Goal: Find specific page/section: Find specific page/section

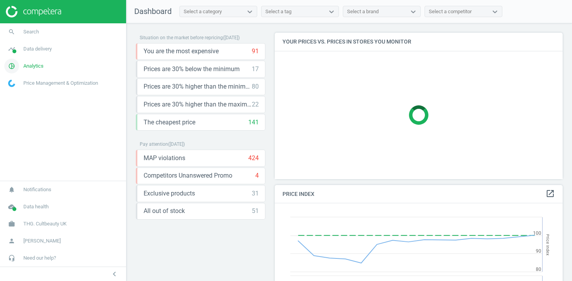
scroll to position [179, 288]
click at [50, 51] on span "Data delivery" at bounding box center [37, 49] width 28 height 7
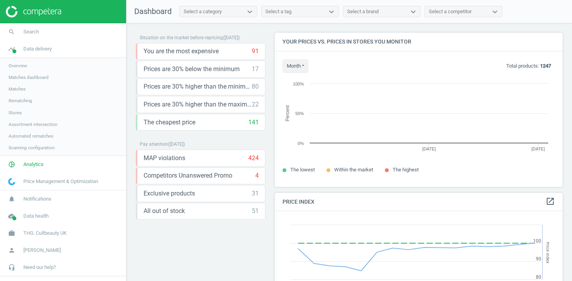
scroll to position [4, 4]
click at [13, 114] on span "Stores" at bounding box center [15, 113] width 13 height 6
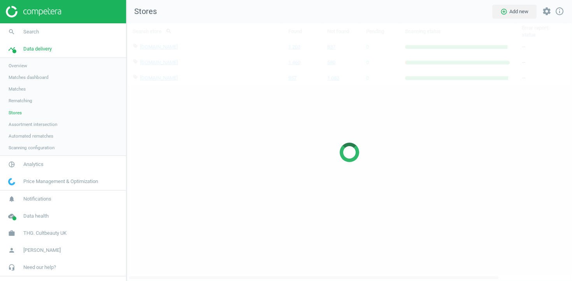
scroll to position [258, 446]
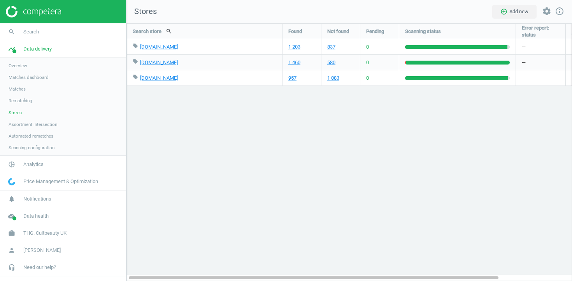
click at [19, 90] on span "Matches" at bounding box center [17, 89] width 17 height 6
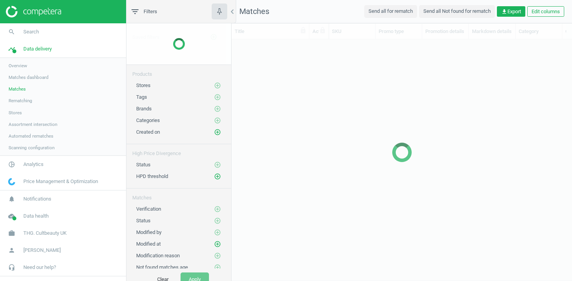
scroll to position [227, 340]
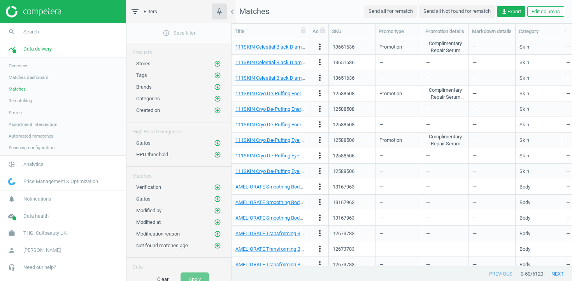
click at [20, 103] on span "Rematching" at bounding box center [21, 101] width 24 height 6
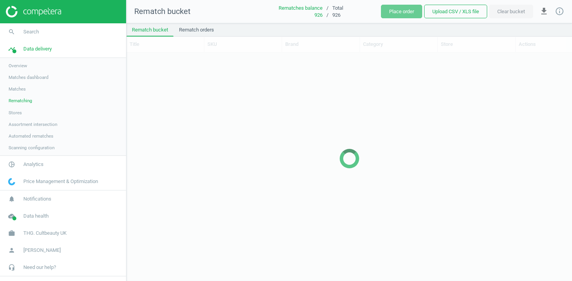
scroll to position [228, 445]
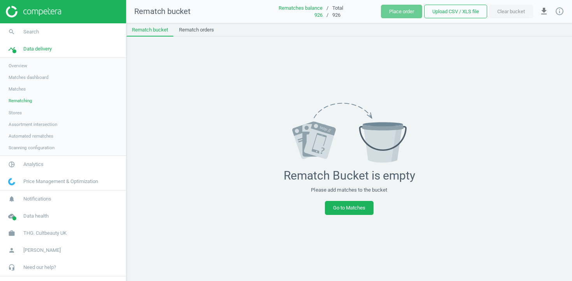
click at [15, 117] on link "Stores" at bounding box center [63, 113] width 126 height 12
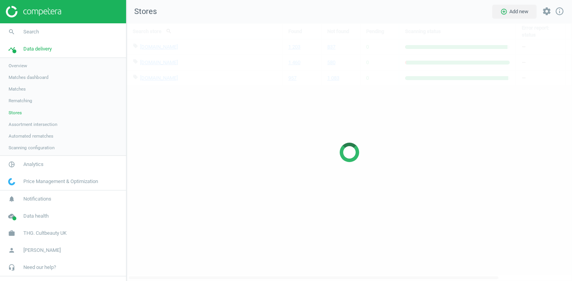
scroll to position [258, 446]
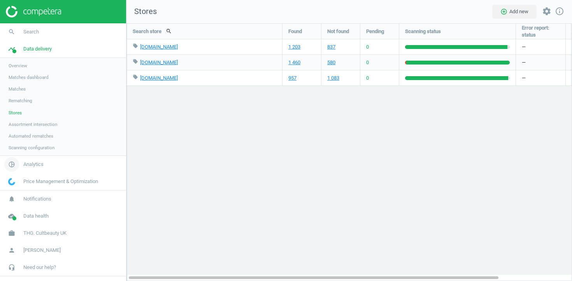
click at [24, 158] on link "pie_chart_outlined Analytics" at bounding box center [63, 164] width 126 height 17
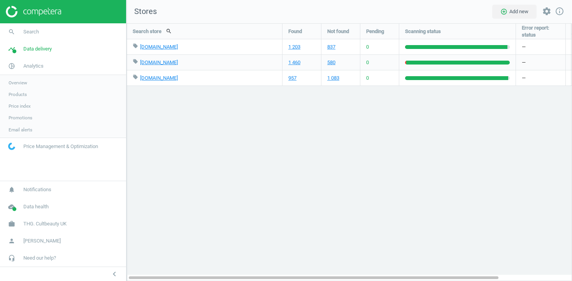
click at [18, 93] on span "Products" at bounding box center [18, 94] width 18 height 6
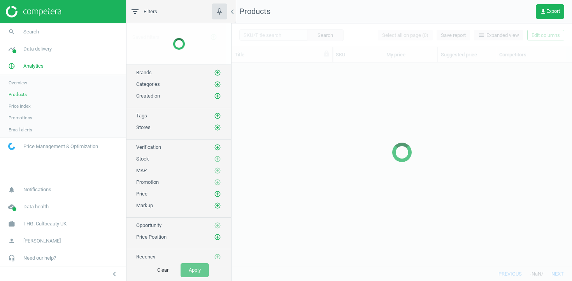
scroll to position [204, 340]
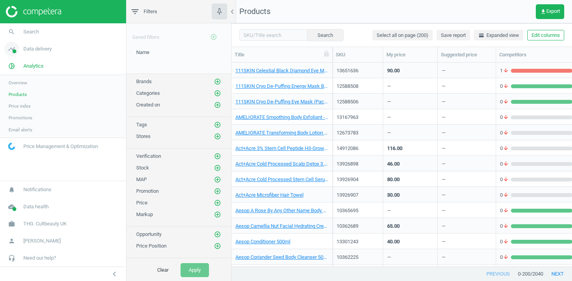
click at [42, 46] on span "Data delivery" at bounding box center [37, 49] width 28 height 7
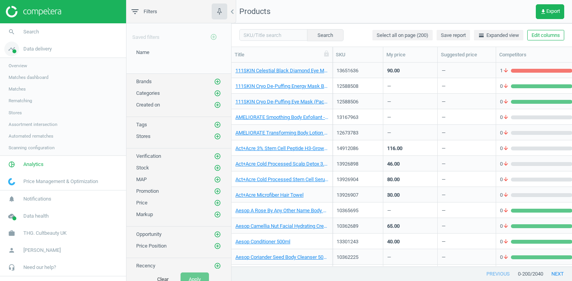
click at [41, 46] on span "Data delivery" at bounding box center [37, 49] width 28 height 7
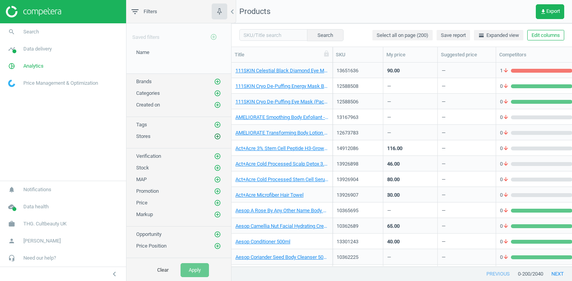
click at [217, 135] on icon "add_circle_outline" at bounding box center [217, 136] width 7 height 7
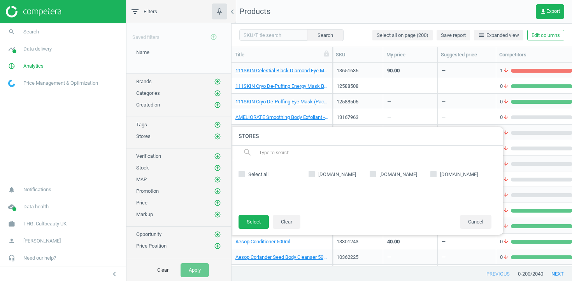
click at [377, 177] on label "[DOMAIN_NAME]" at bounding box center [399, 174] width 61 height 7
click at [375, 177] on input "[DOMAIN_NAME]" at bounding box center [372, 174] width 5 height 5
checkbox input "true"
click at [258, 222] on button "Select" at bounding box center [253, 222] width 30 height 14
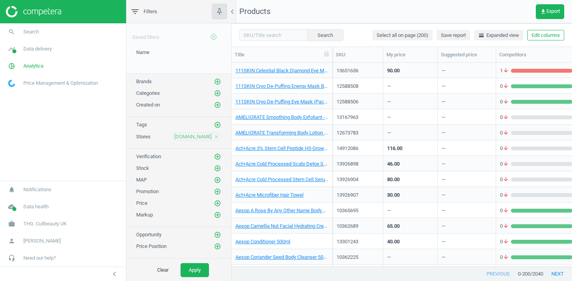
scroll to position [11, 0]
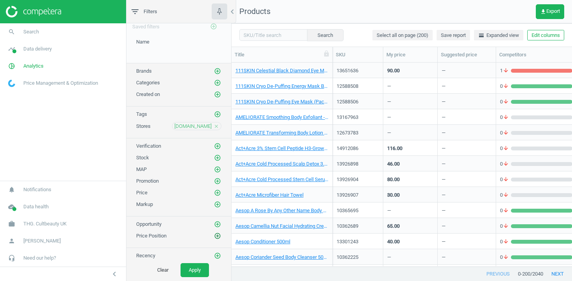
click at [218, 239] on div "Saved filters add_circle_outline Name edit delete Brands add_circle_outline Cat…" at bounding box center [178, 141] width 105 height 236
click at [217, 236] on icon "add_circle_outline" at bounding box center [217, 236] width 7 height 7
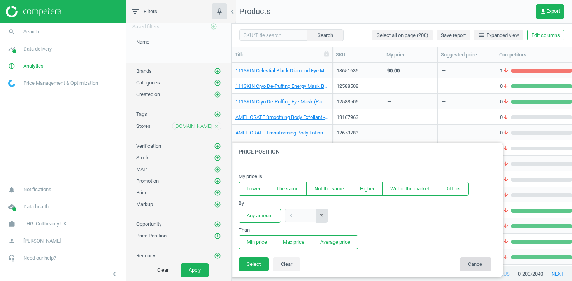
click at [476, 264] on button "Cancel" at bounding box center [476, 264] width 32 height 14
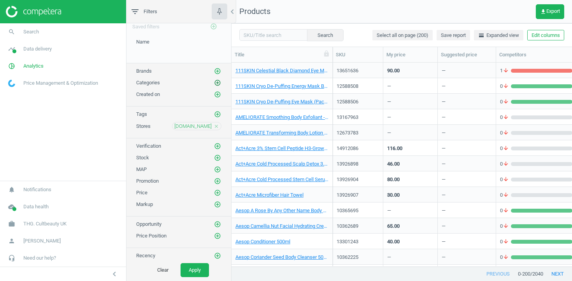
click at [218, 83] on icon "add_circle_outline" at bounding box center [217, 82] width 7 height 7
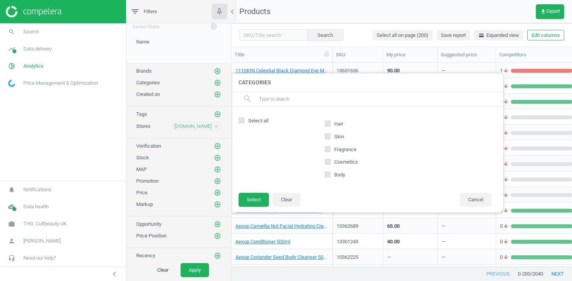
click at [331, 149] on label "Fragrance" at bounding box center [340, 149] width 33 height 11
click at [330, 149] on input "Fragrance" at bounding box center [327, 149] width 5 height 5
checkbox input "true"
click at [267, 196] on button "Select" at bounding box center [253, 200] width 30 height 14
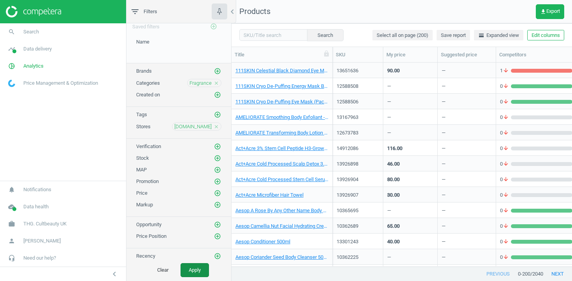
click at [198, 276] on button "Apply" at bounding box center [194, 270] width 28 height 14
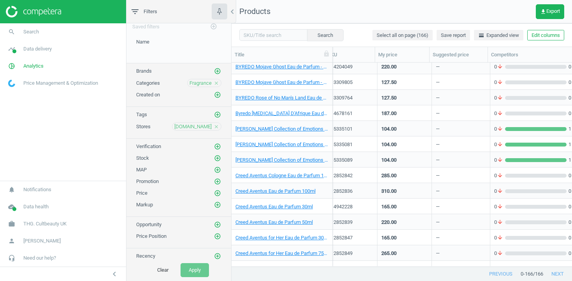
scroll to position [93, 0]
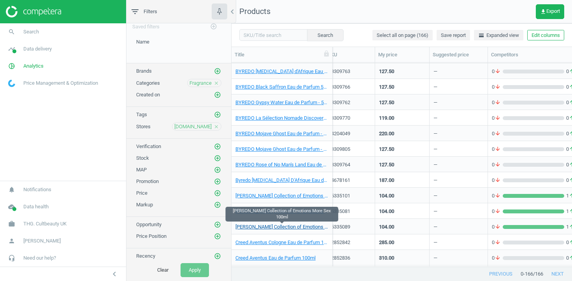
click at [313, 227] on link "[PERSON_NAME] Collection of Emotions More Sex 100ml" at bounding box center [281, 227] width 93 height 7
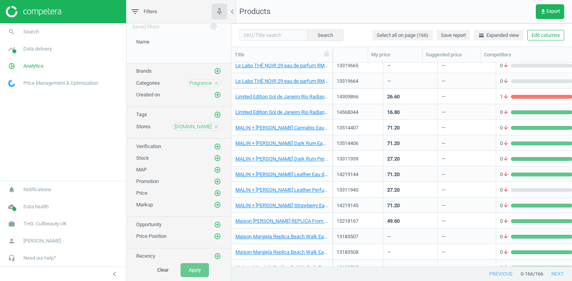
scroll to position [0, 15]
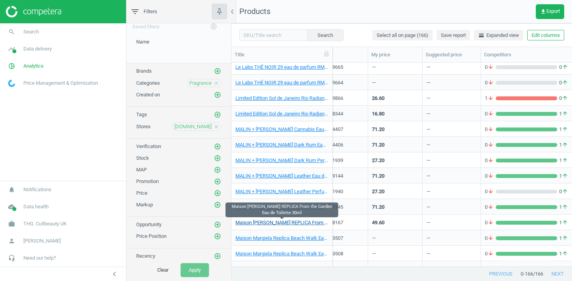
click at [313, 222] on link "Maison [PERSON_NAME] REPLICA From the Garden Eau de Toilette 30ml" at bounding box center [281, 222] width 93 height 7
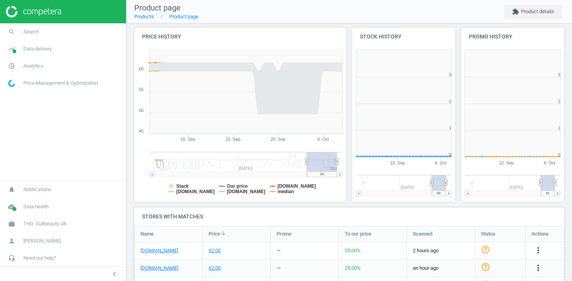
scroll to position [132, 0]
